Goal: Navigation & Orientation: Find specific page/section

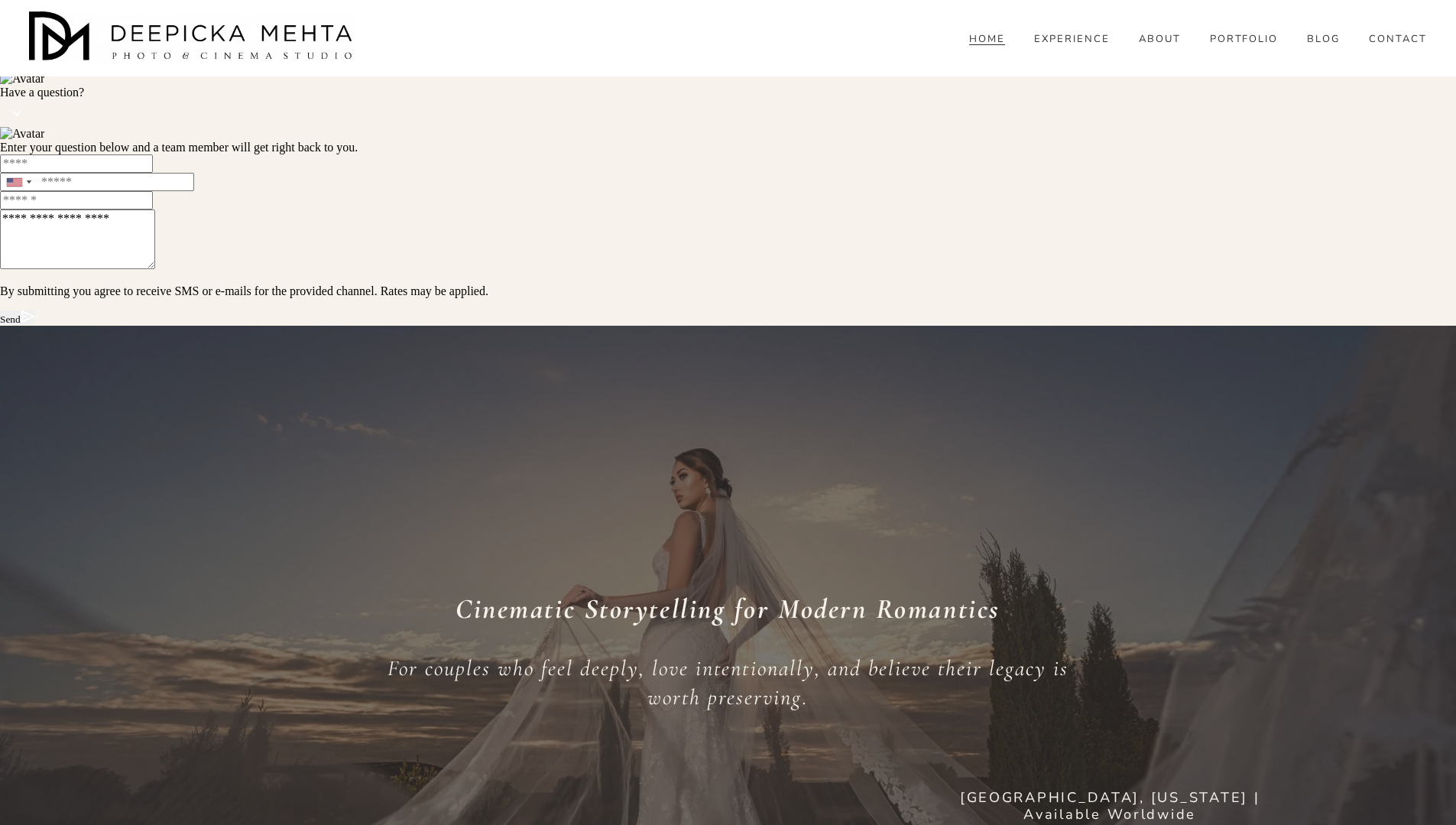
click at [1244, 46] on link "PORTFOLIO" at bounding box center [1244, 39] width 69 height 14
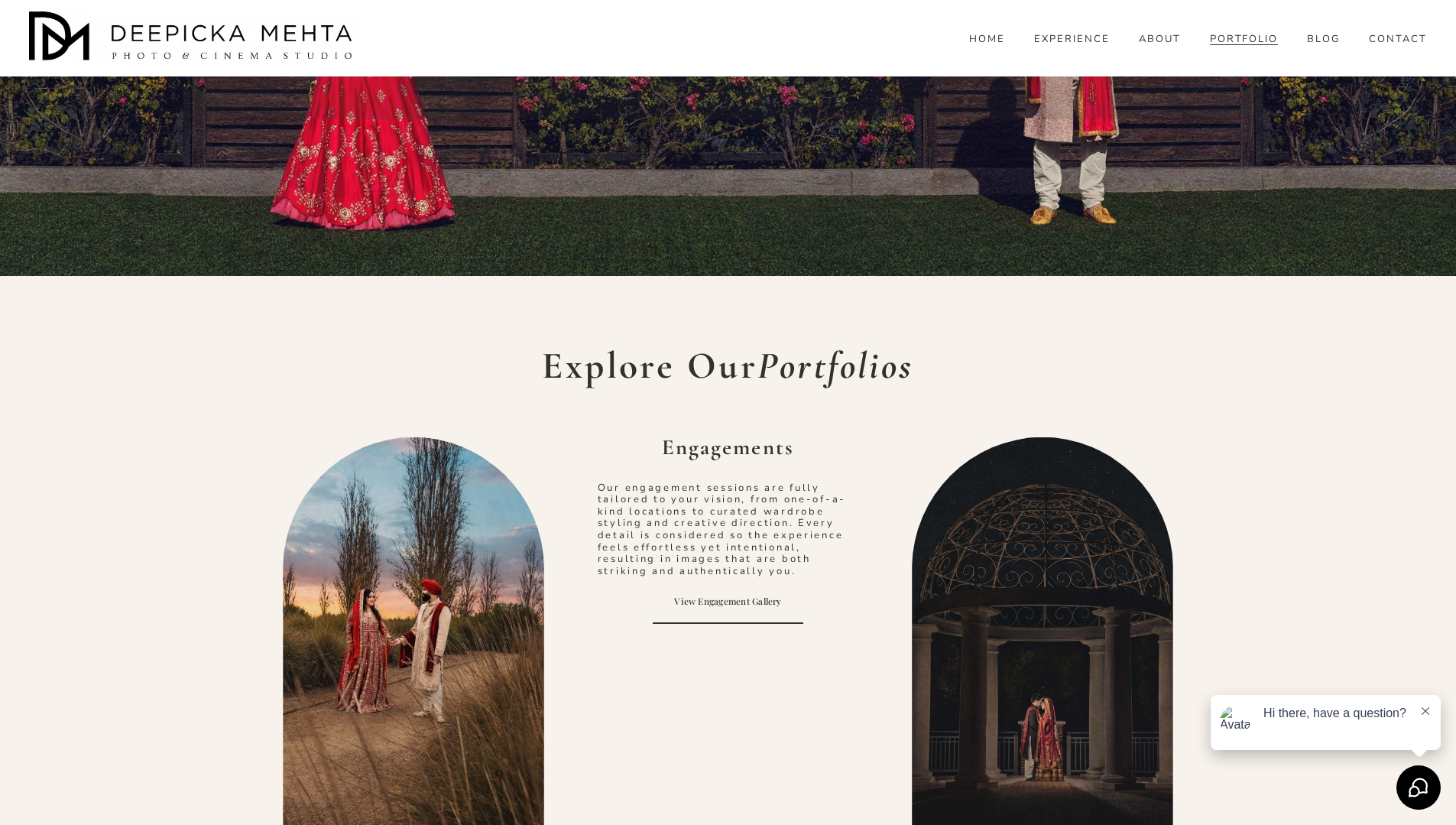
scroll to position [24, 0]
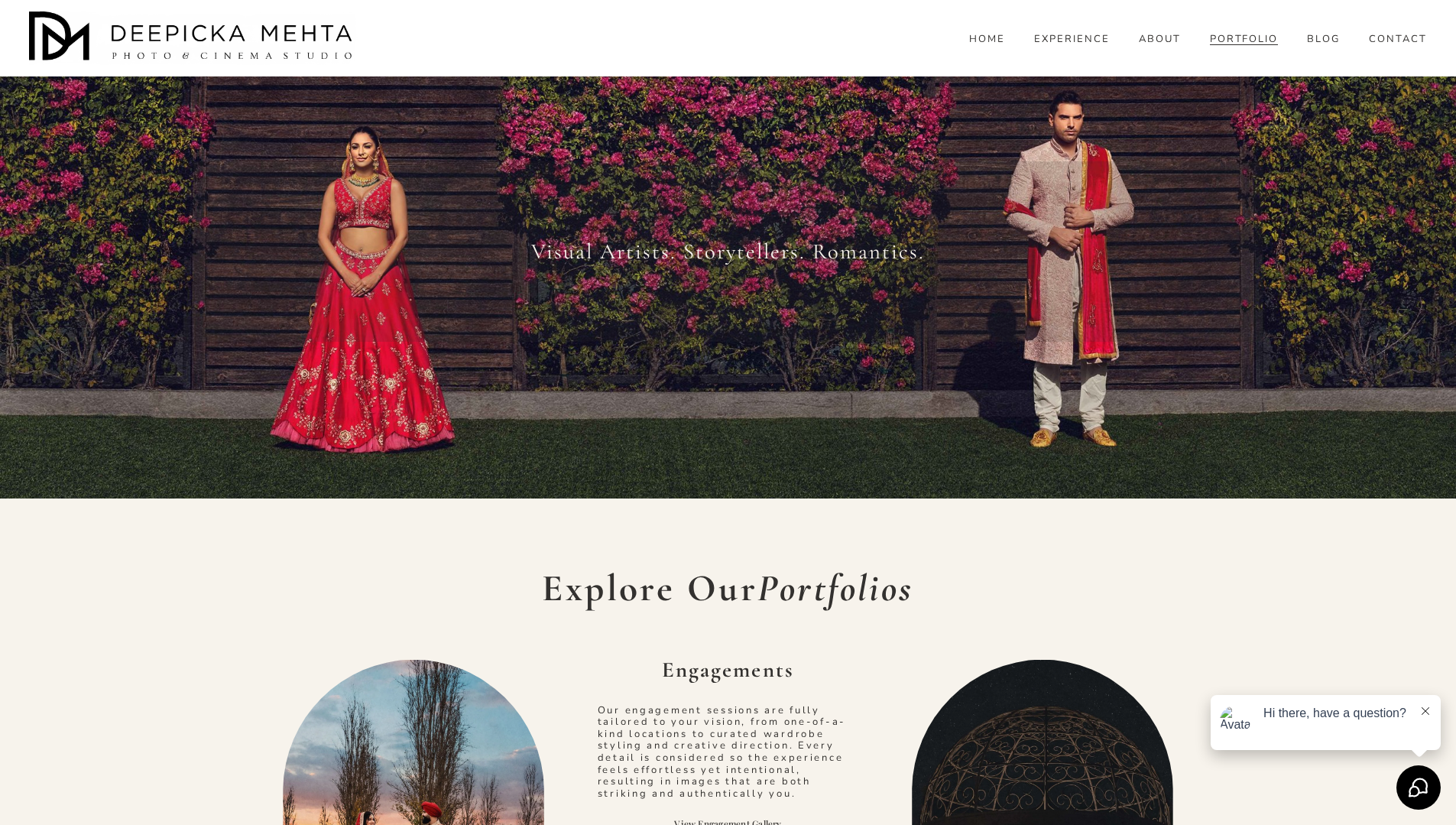
click at [1176, 46] on link "ABOUT" at bounding box center [1159, 39] width 42 height 14
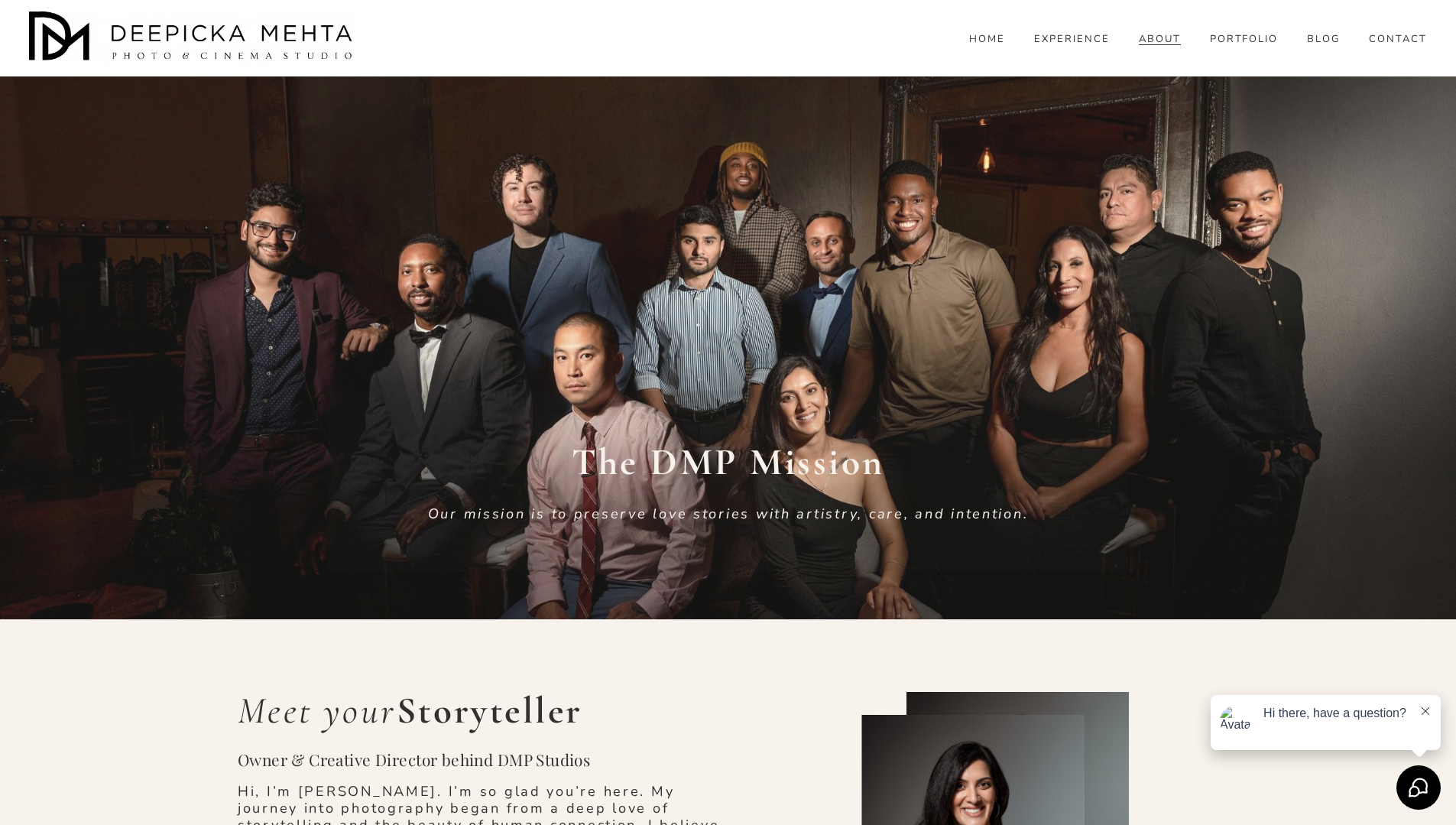
drag, startPoint x: 997, startPoint y: 46, endPoint x: 284, endPoint y: 3, distance: 714.3
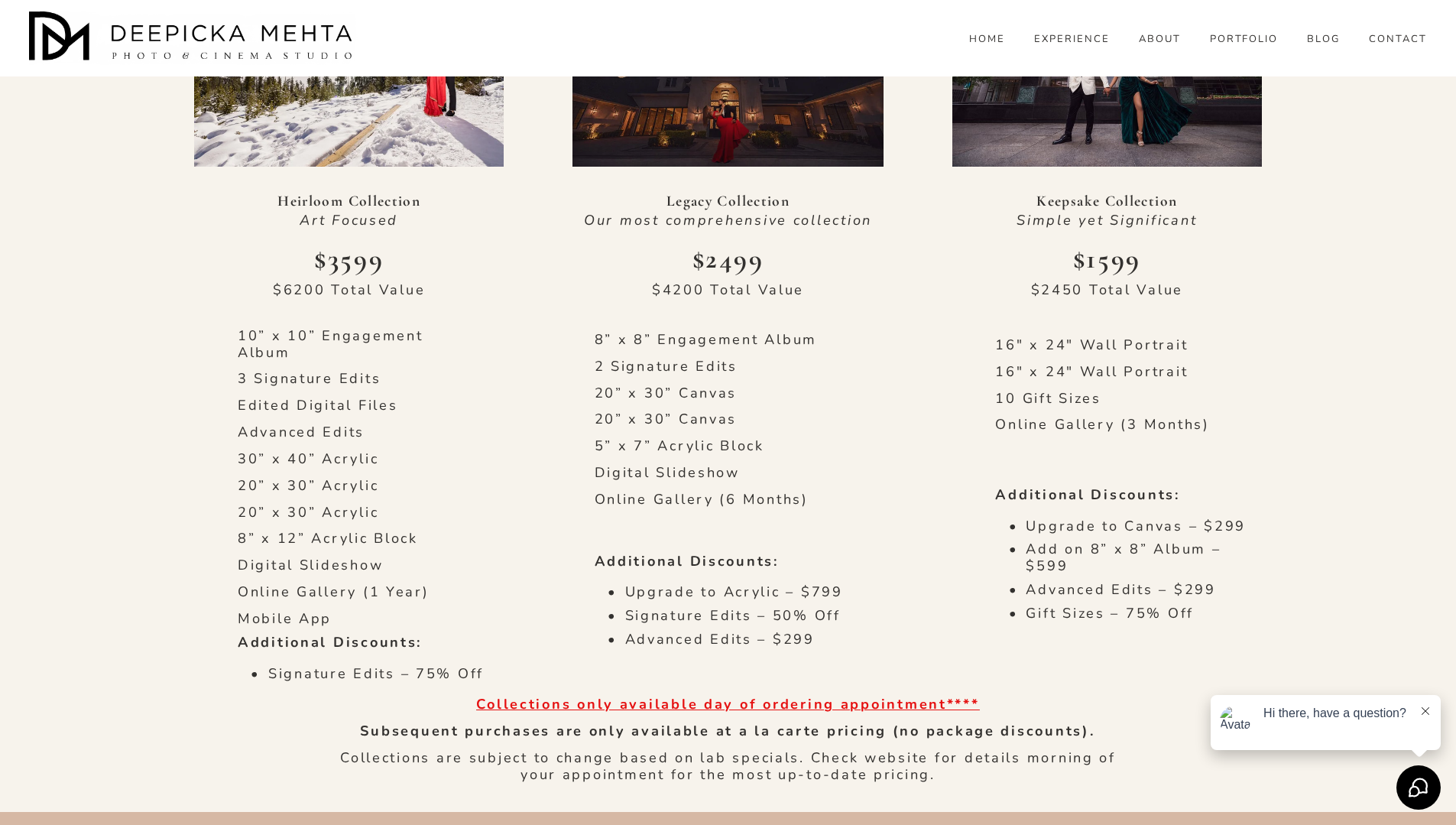
scroll to position [609, 0]
